Goal: Book appointment/travel/reservation

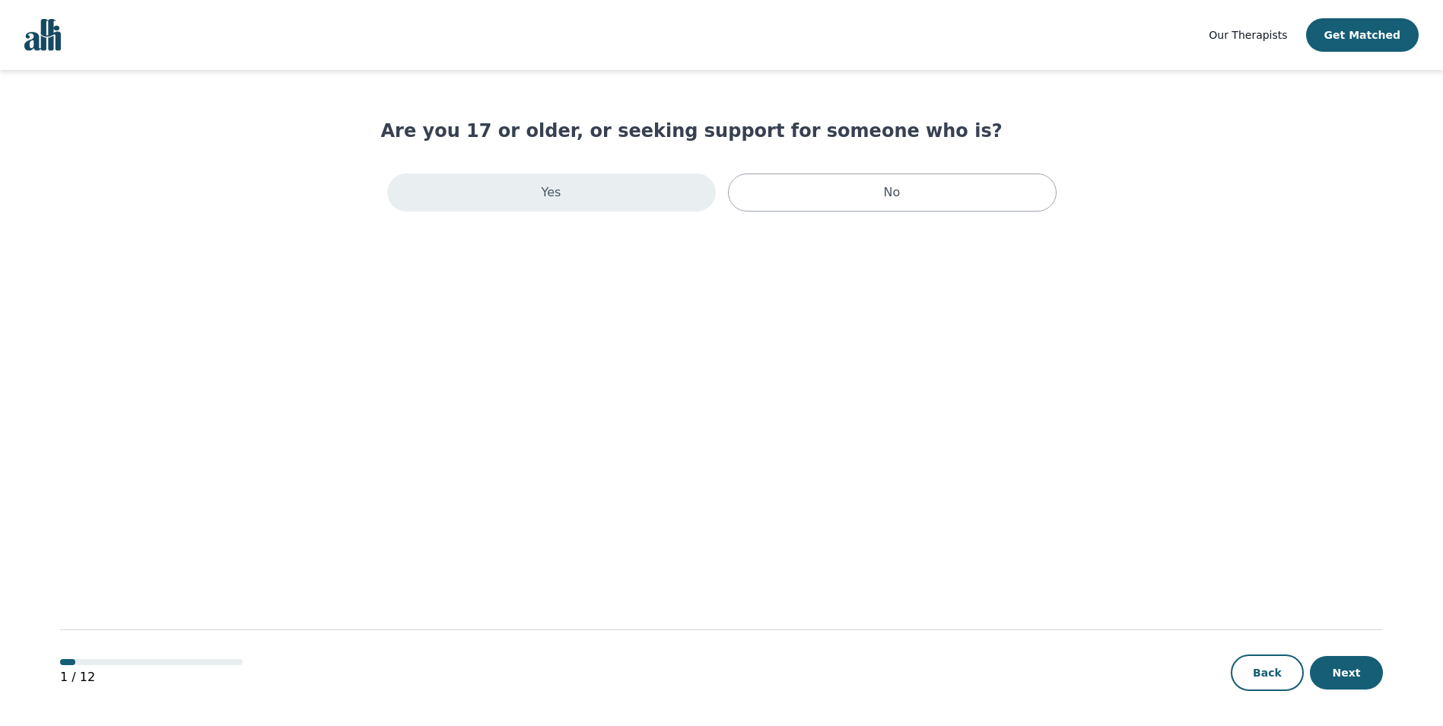
click at [608, 179] on div "Yes" at bounding box center [551, 192] width 329 height 38
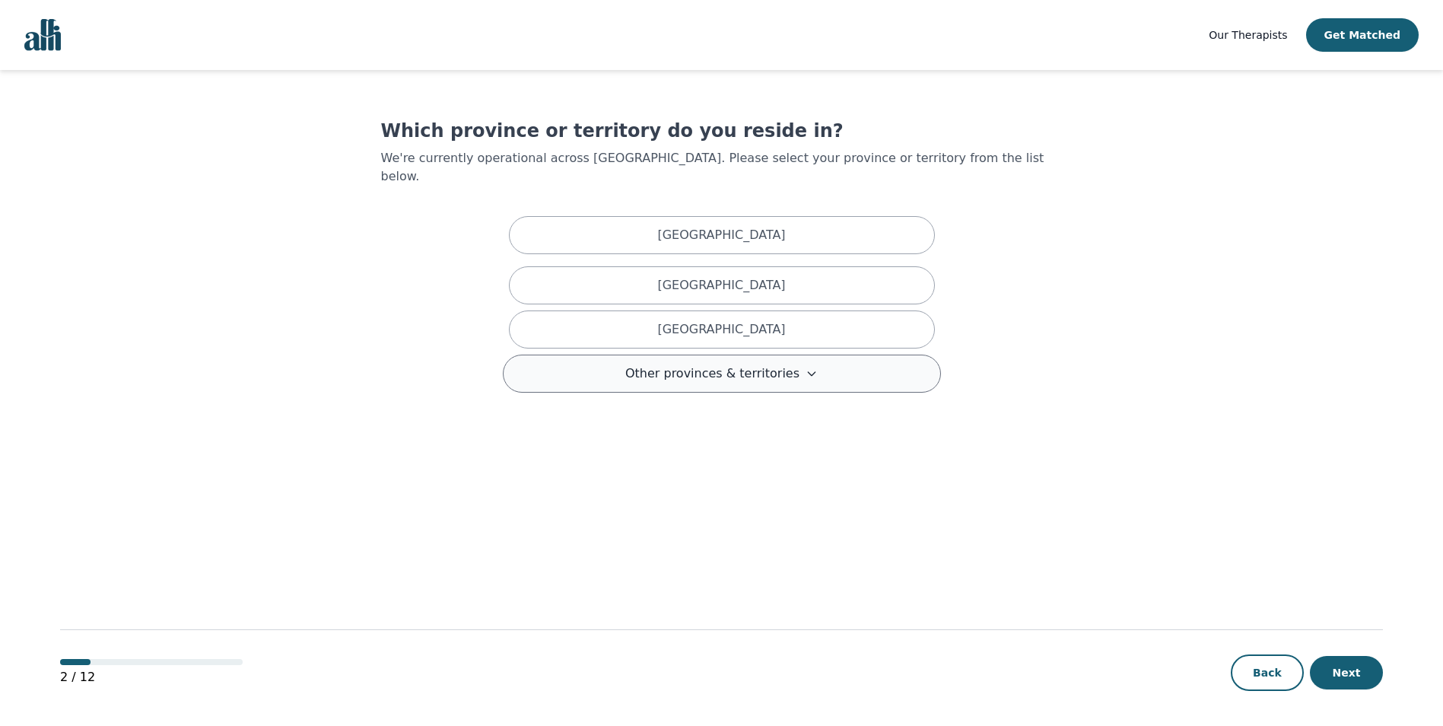
click at [678, 364] on span "Other provinces & territories" at bounding box center [712, 373] width 174 height 18
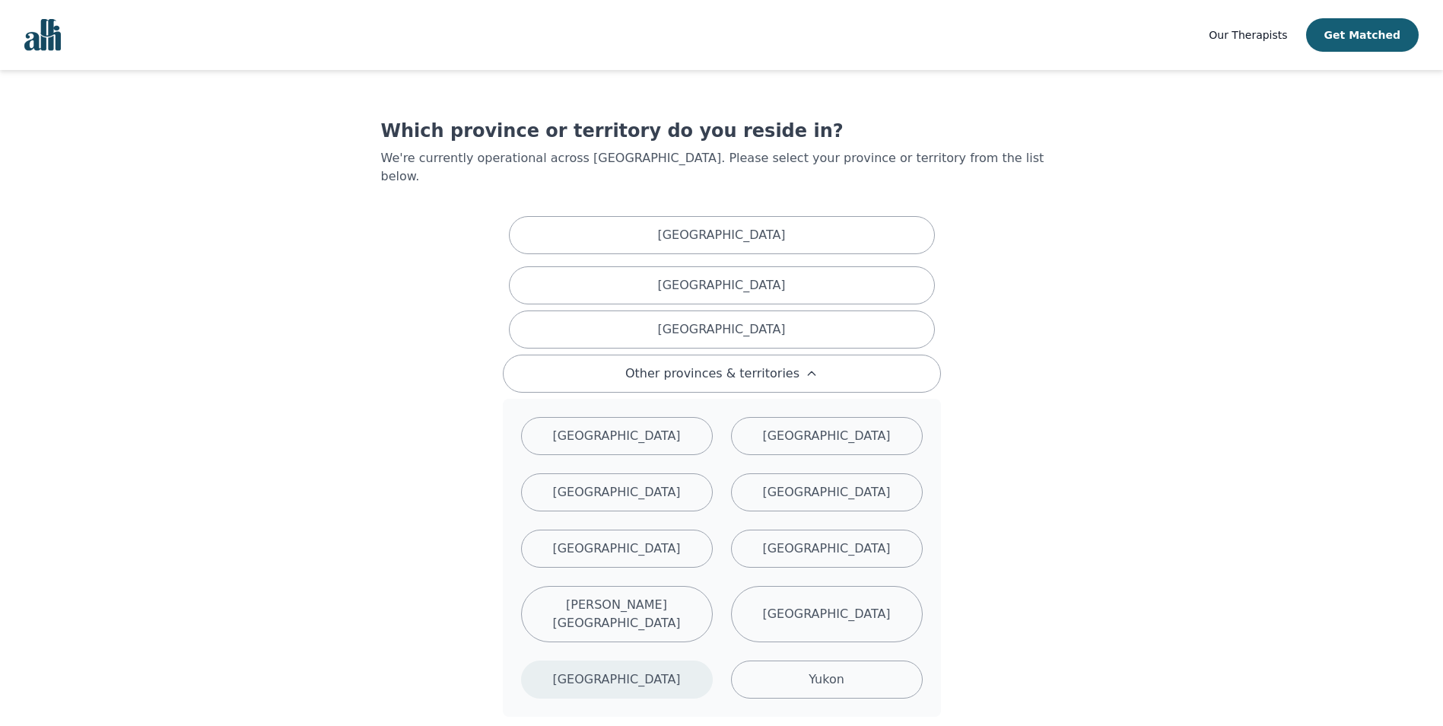
click at [620, 670] on p "[GEOGRAPHIC_DATA]" at bounding box center [616, 679] width 128 height 18
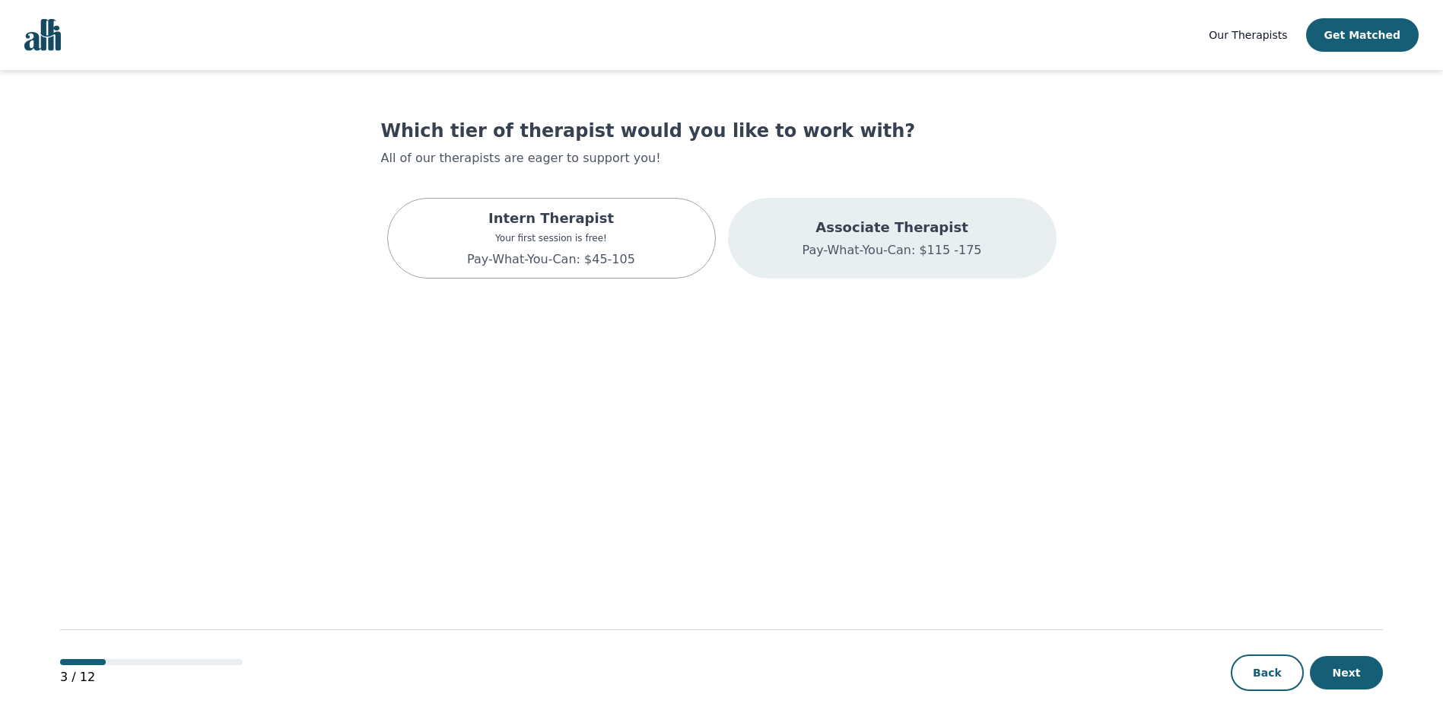
click at [849, 261] on div "Associate Therapist Pay-What-You-Can: $115 -175" at bounding box center [892, 238] width 329 height 81
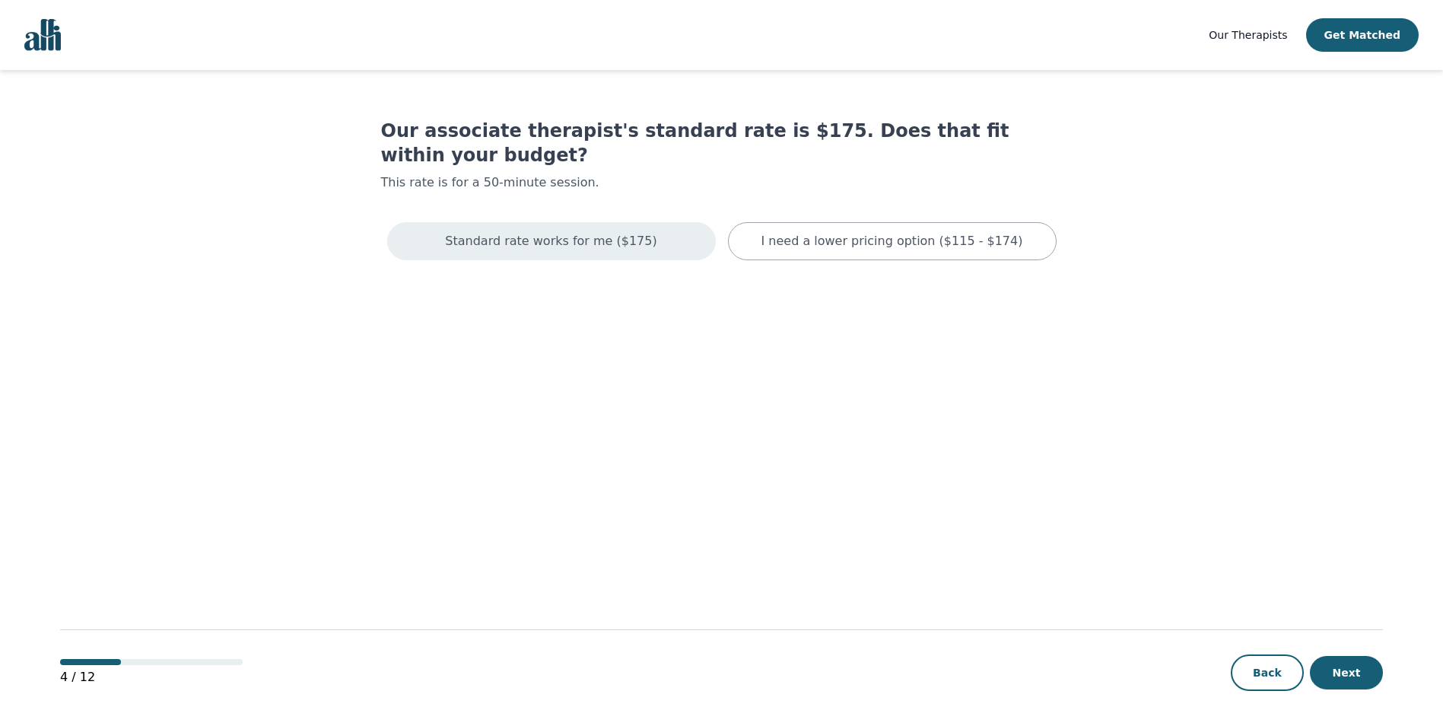
click at [640, 222] on div "Standard rate works for me ($175)" at bounding box center [551, 241] width 329 height 38
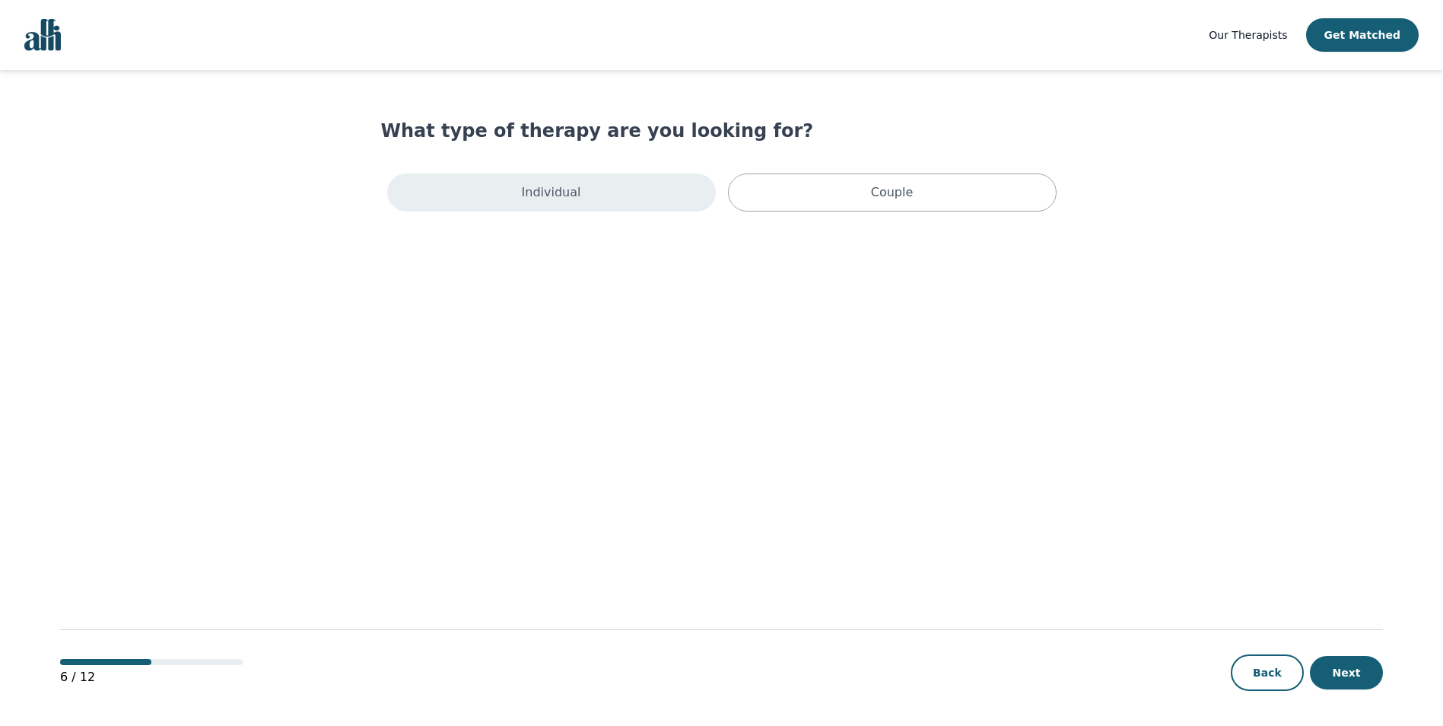
click at [611, 192] on div "Individual" at bounding box center [551, 192] width 329 height 38
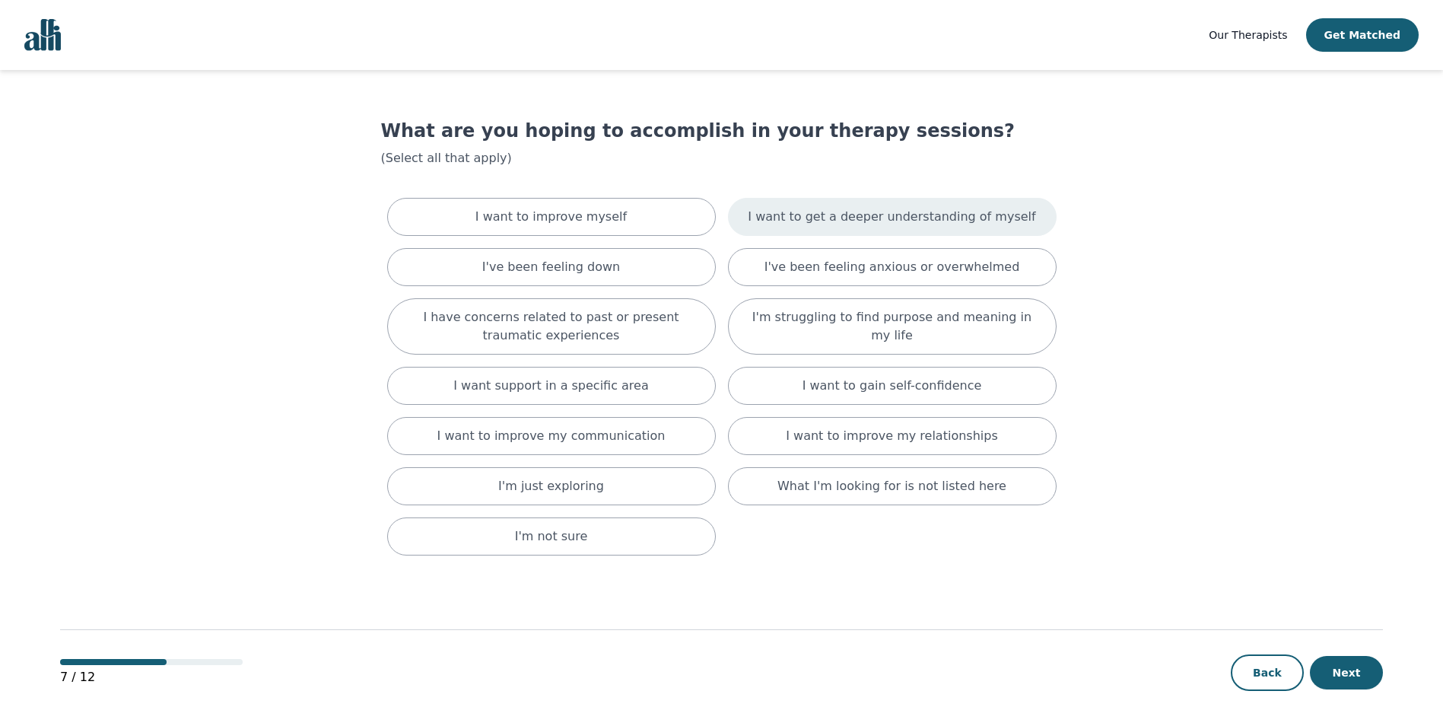
click at [822, 218] on p "I want to get a deeper understanding of myself" at bounding box center [891, 217] width 287 height 18
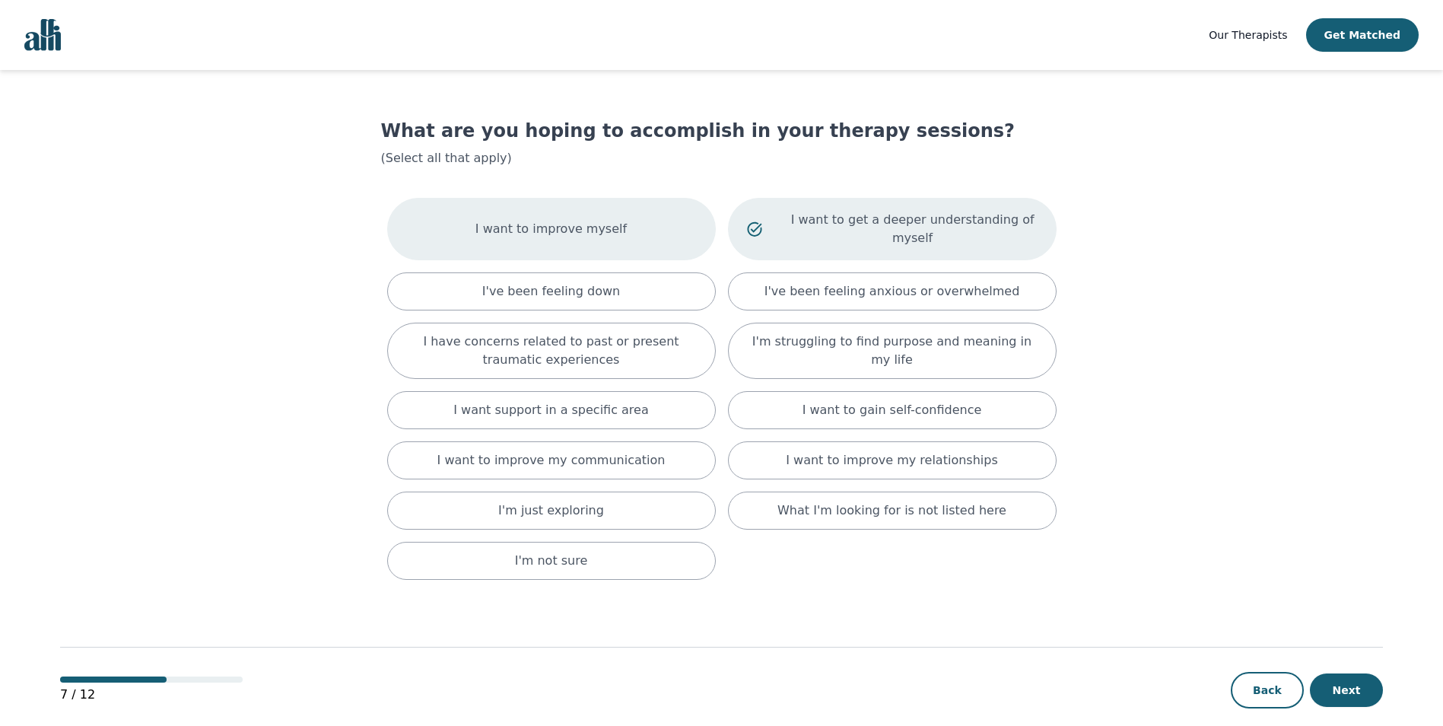
click at [663, 225] on div "I want to improve myself" at bounding box center [551, 229] width 329 height 62
click at [922, 206] on div "I want to get a deeper understanding of myself" at bounding box center [892, 229] width 329 height 62
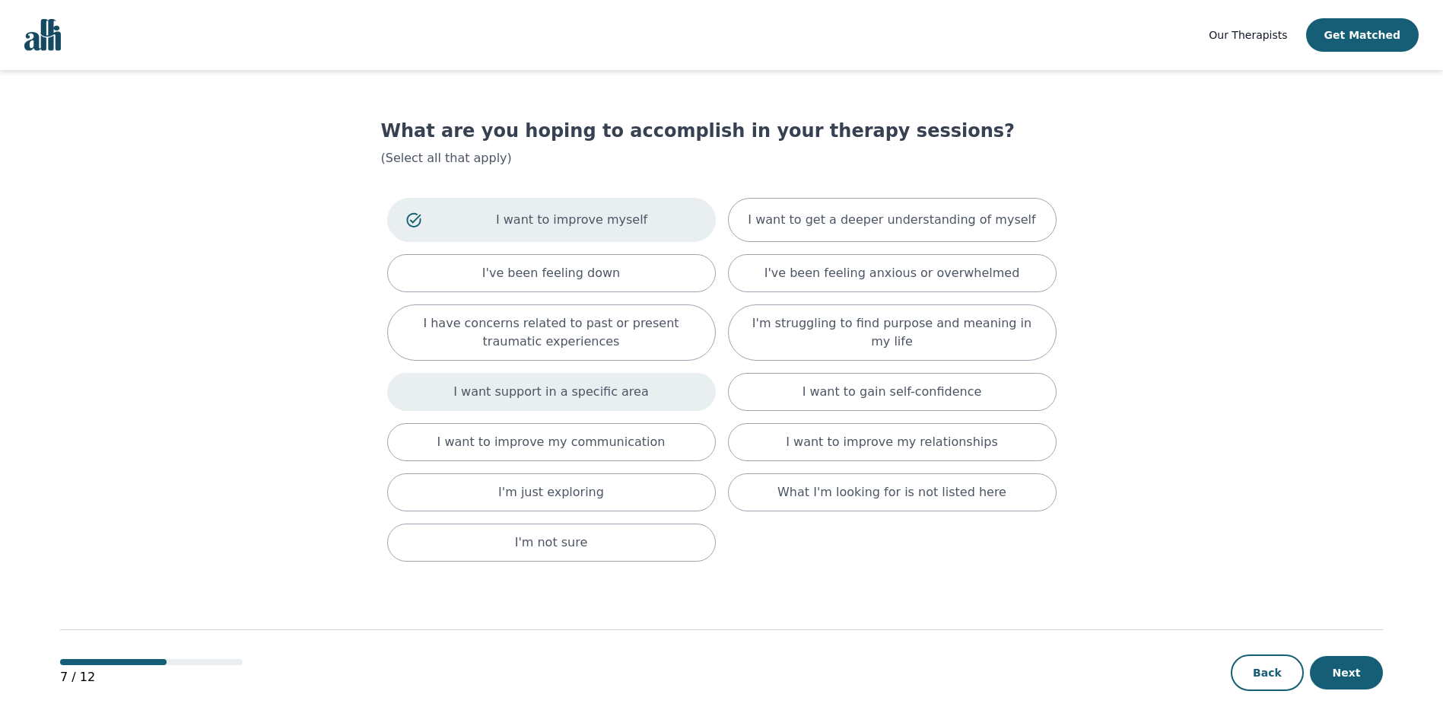
click at [652, 389] on div "I want support in a specific area" at bounding box center [551, 392] width 329 height 38
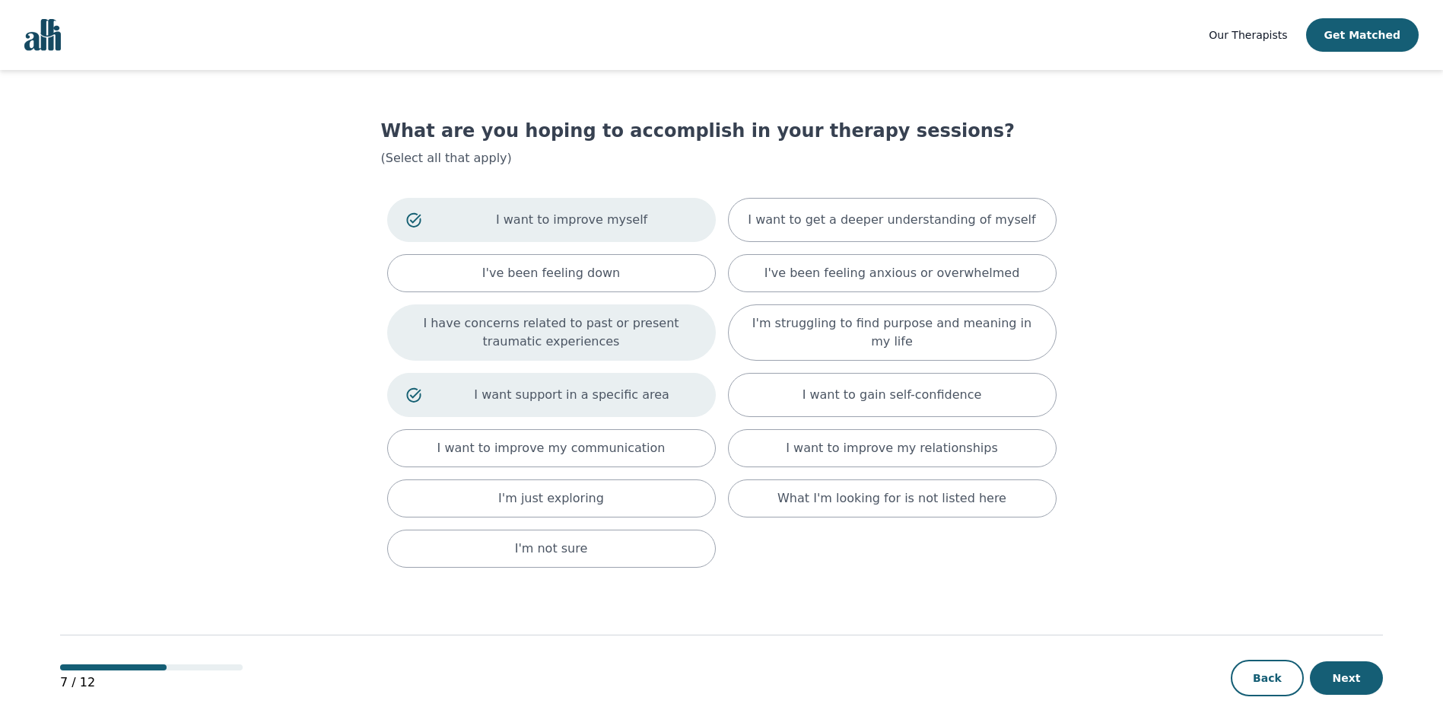
click at [637, 334] on p "I have concerns related to past or present traumatic experiences" at bounding box center [551, 332] width 291 height 37
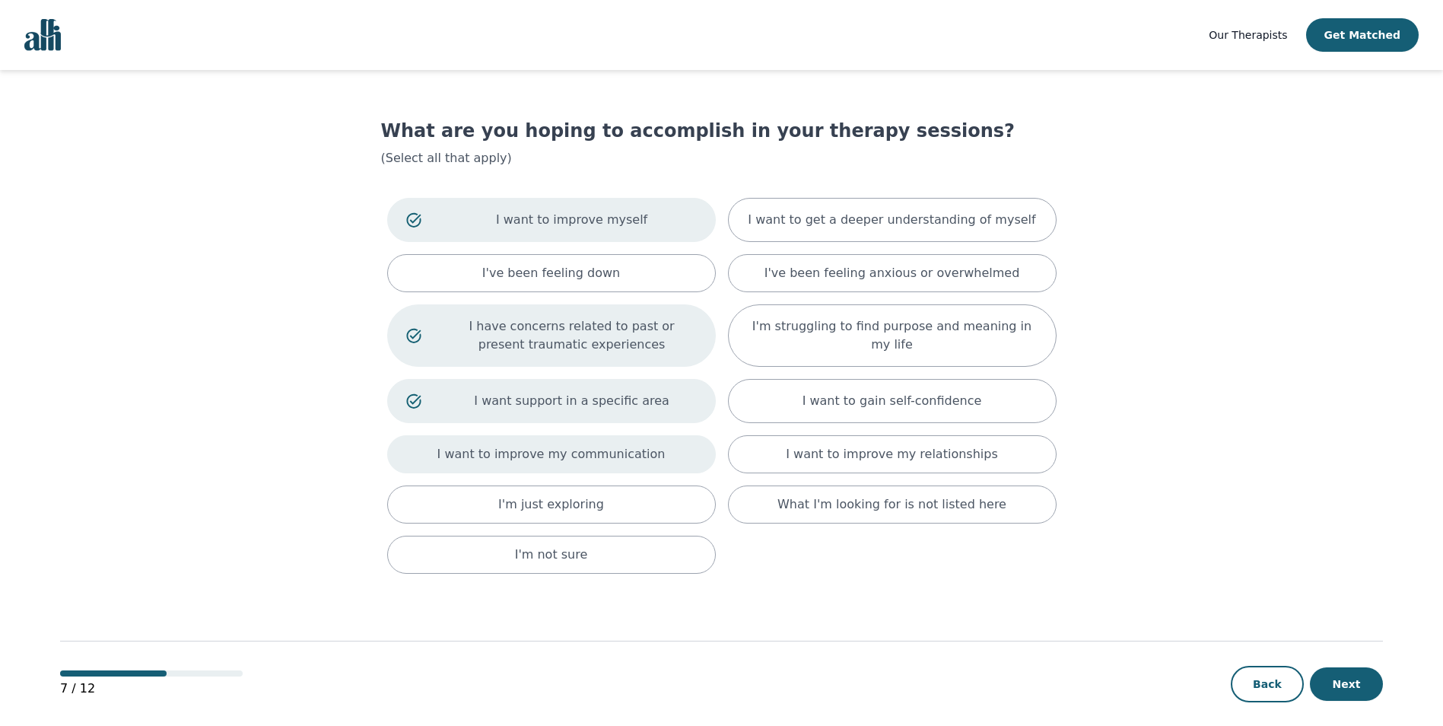
click at [614, 450] on p "I want to improve my communication" at bounding box center [551, 454] width 228 height 18
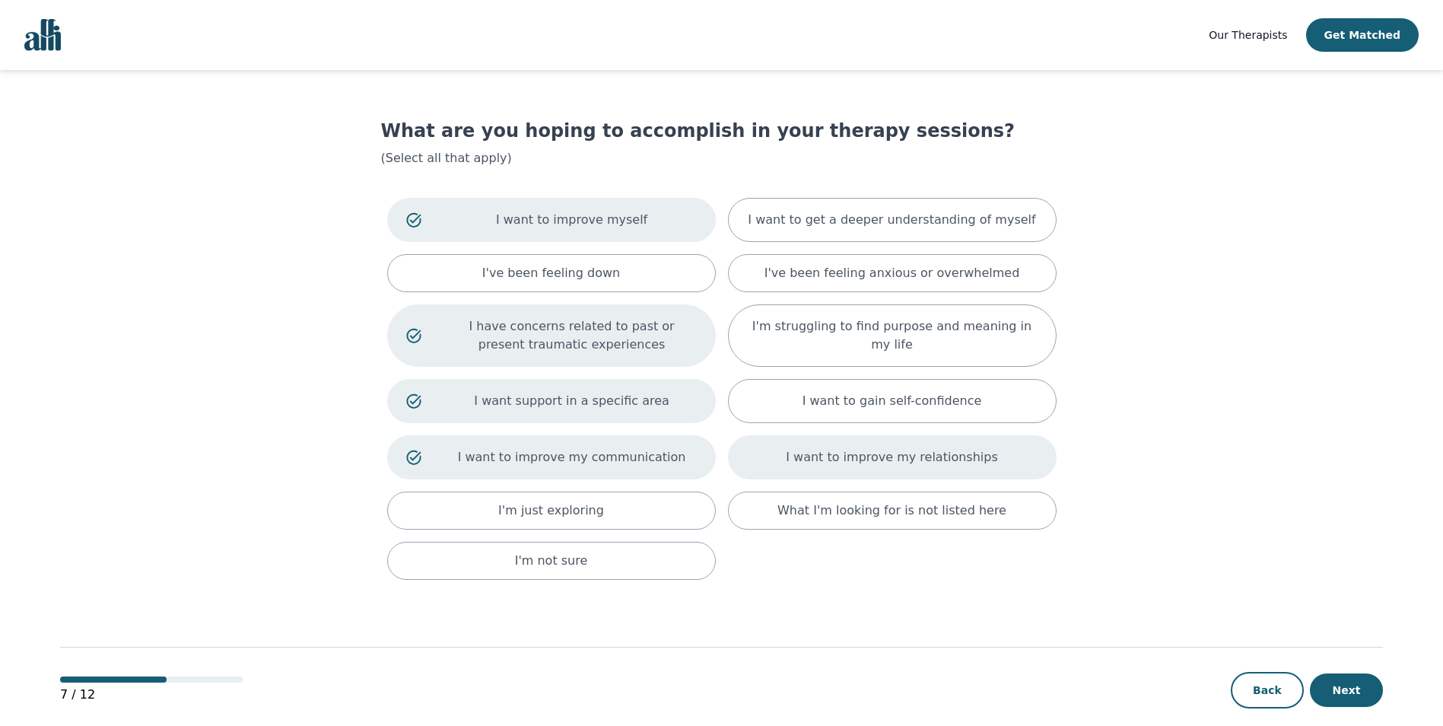
click at [857, 468] on div "I want to improve my relationships" at bounding box center [892, 457] width 329 height 44
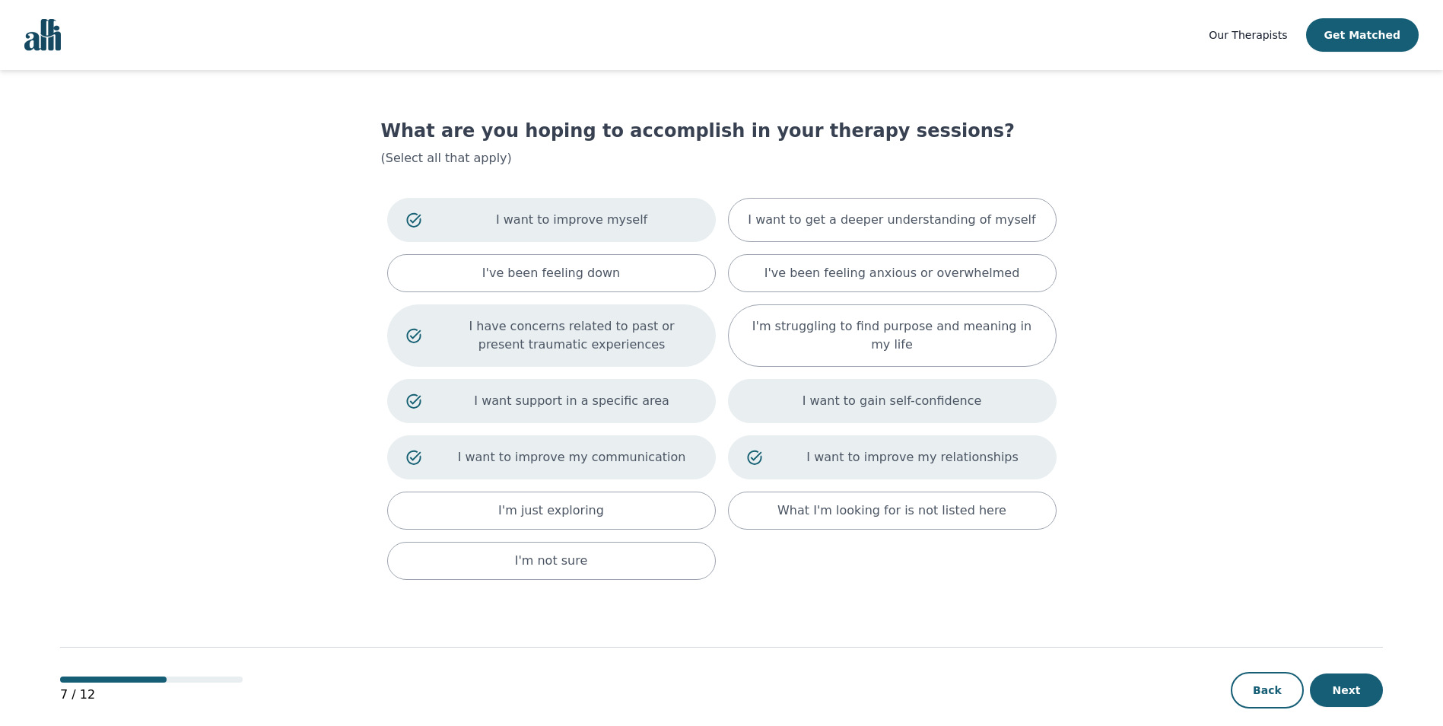
click at [872, 408] on p "I want to gain self-confidence" at bounding box center [891, 401] width 179 height 18
click at [1364, 691] on button "Next" at bounding box center [1346, 689] width 73 height 33
